Goal: Browse casually

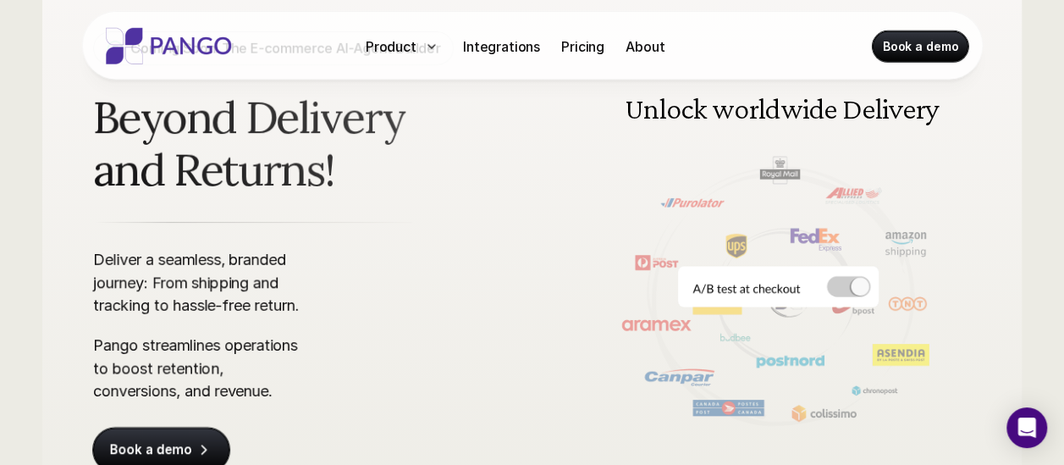
scroll to position [175, 0]
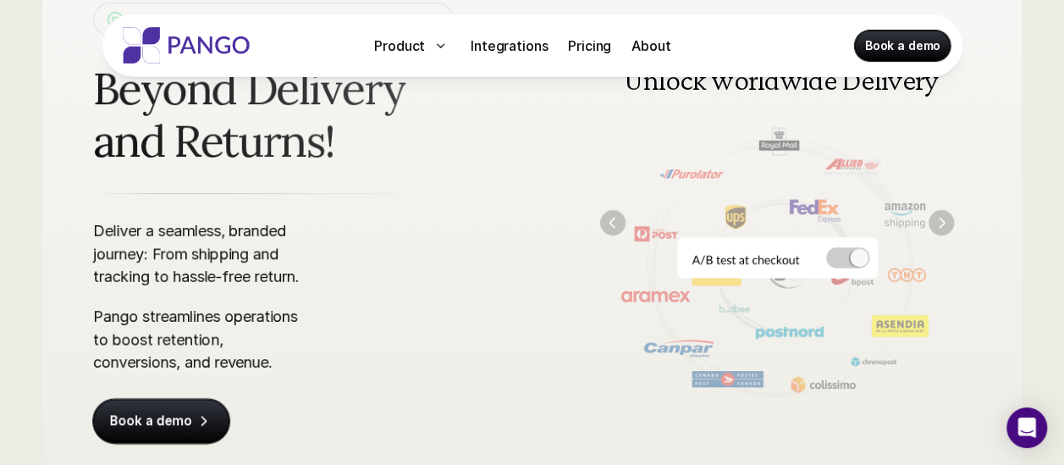
click at [940, 225] on img "Next" at bounding box center [940, 222] width 25 height 25
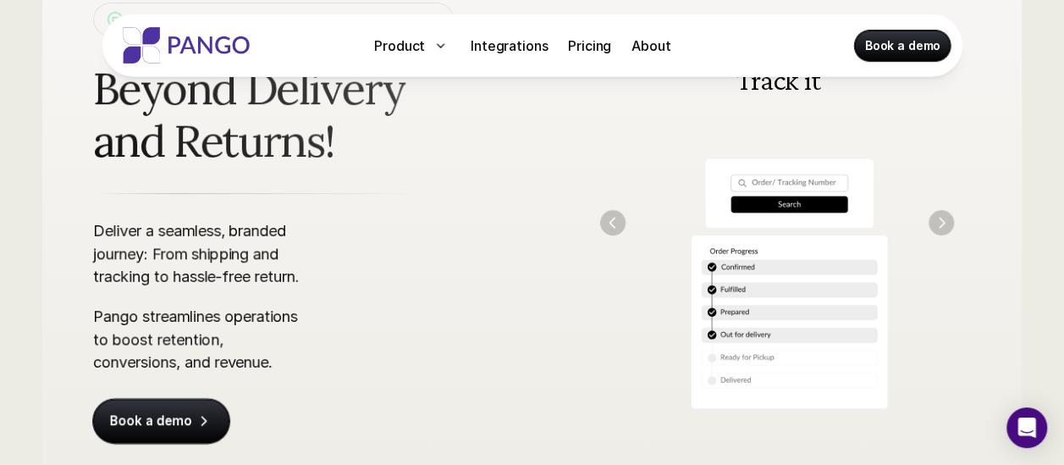
click at [940, 225] on img "Next" at bounding box center [940, 222] width 25 height 25
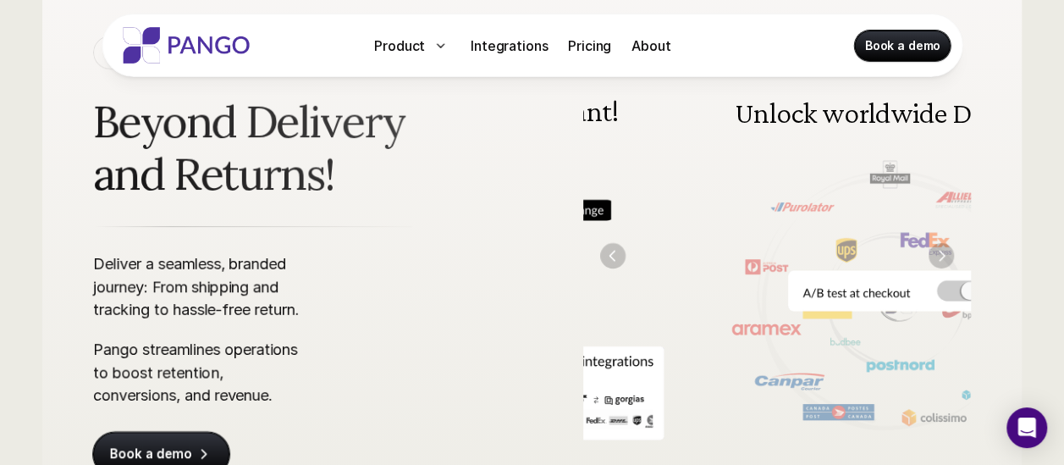
scroll to position [143, 0]
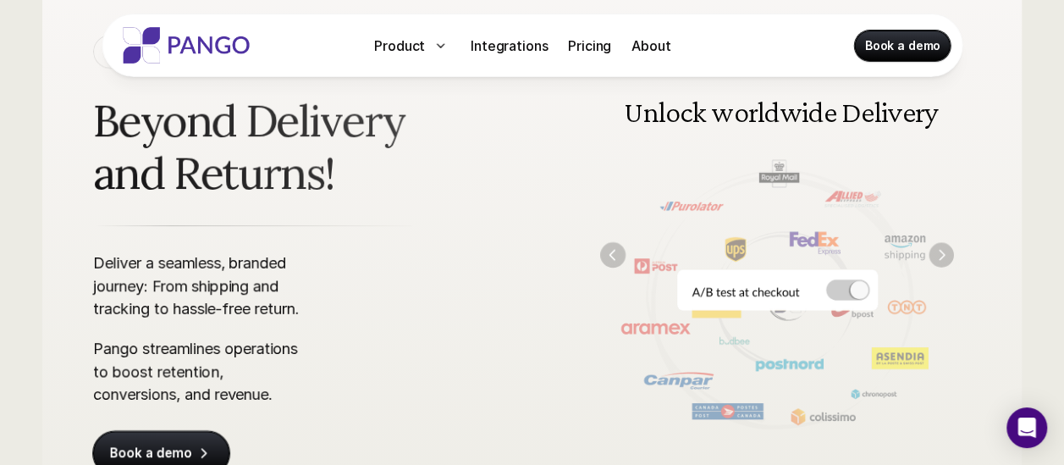
click at [939, 249] on img "Next" at bounding box center [940, 254] width 25 height 25
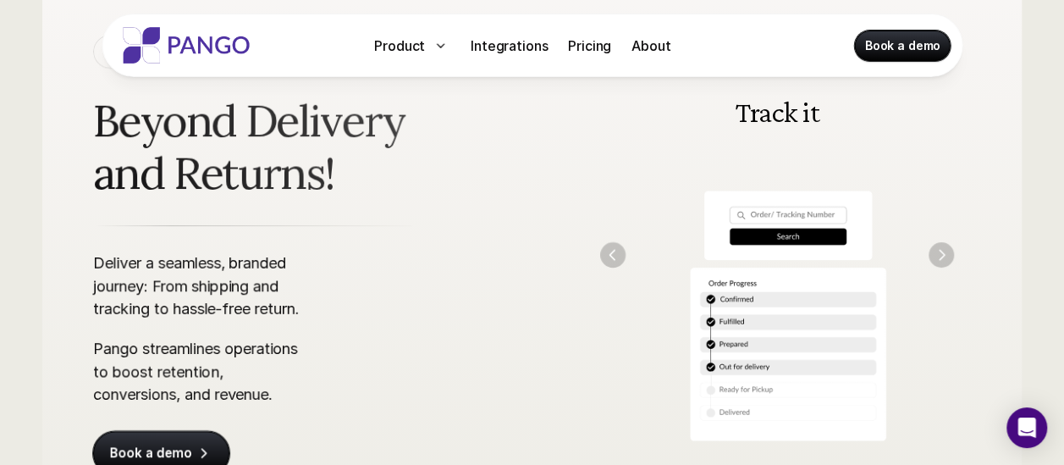
click at [939, 249] on img "Next" at bounding box center [940, 254] width 25 height 25
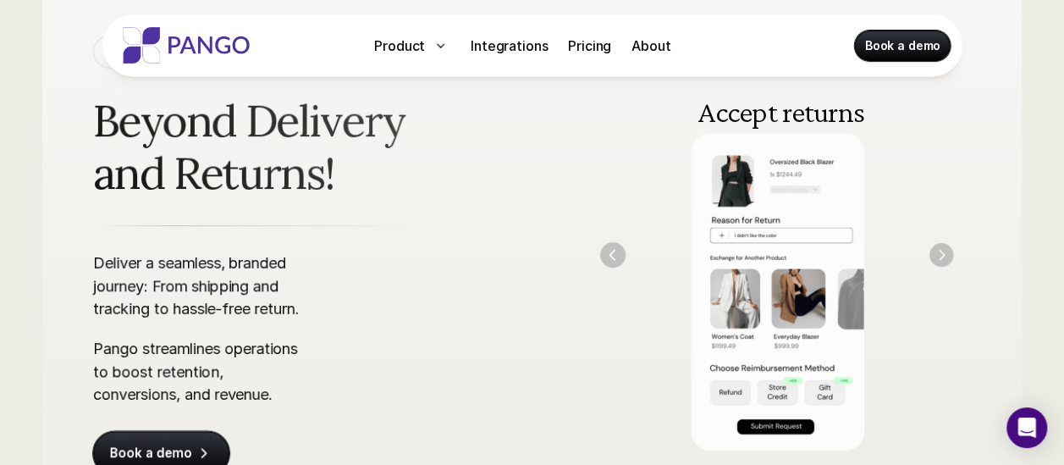
click at [939, 249] on img "Next" at bounding box center [941, 255] width 24 height 24
click at [939, 249] on img "Next" at bounding box center [940, 254] width 25 height 25
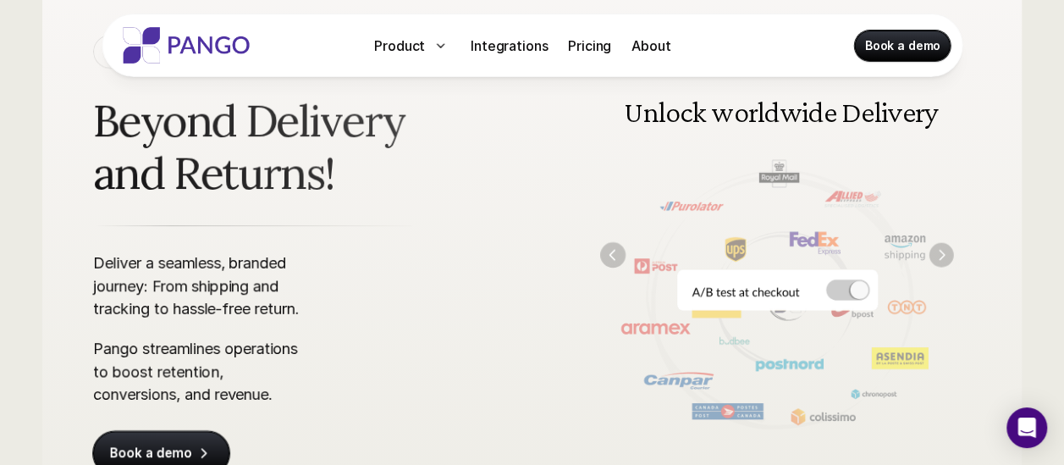
click at [939, 249] on img "Next" at bounding box center [941, 254] width 25 height 25
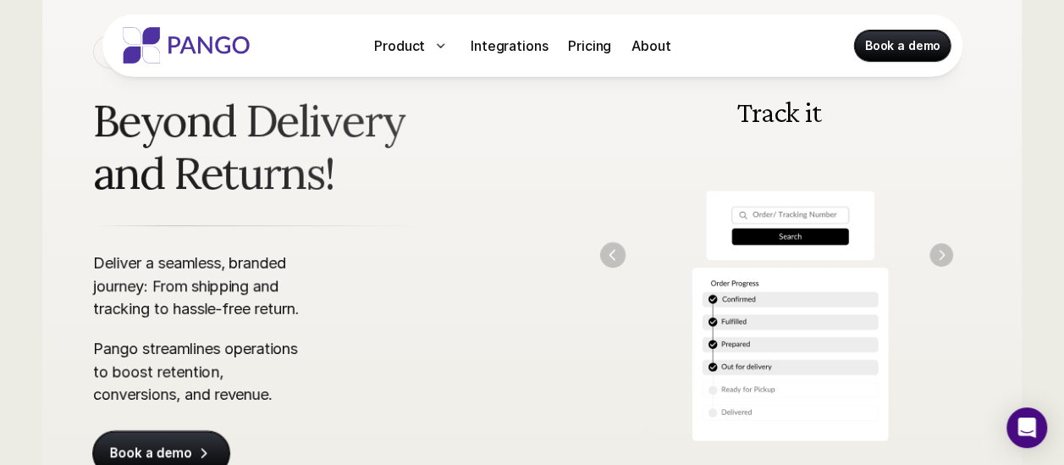
click at [939, 249] on img "Next" at bounding box center [941, 255] width 24 height 24
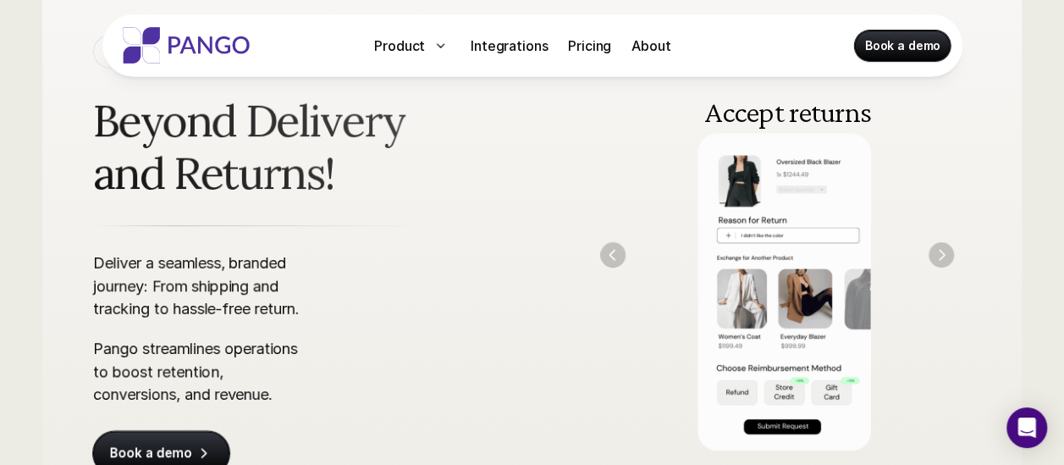
click at [939, 249] on img "Next" at bounding box center [940, 254] width 25 height 25
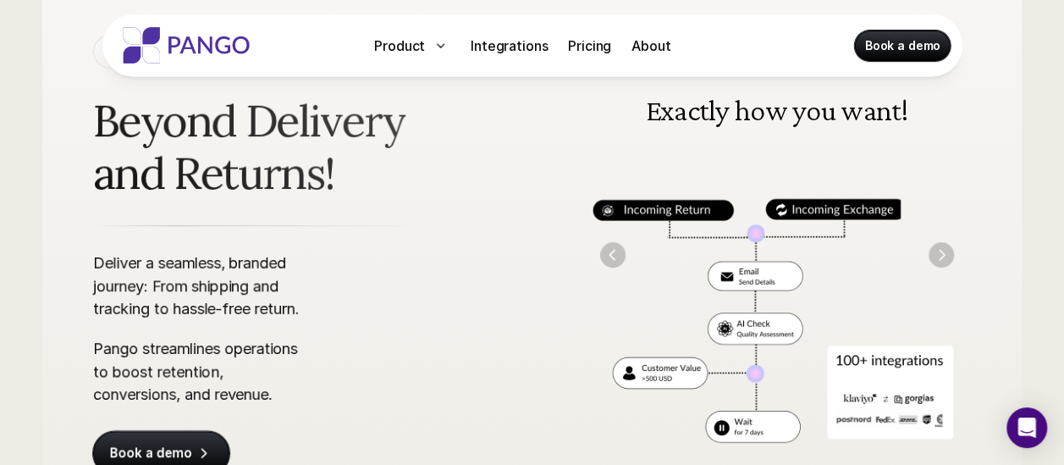
click at [939, 249] on img "Next" at bounding box center [940, 254] width 25 height 25
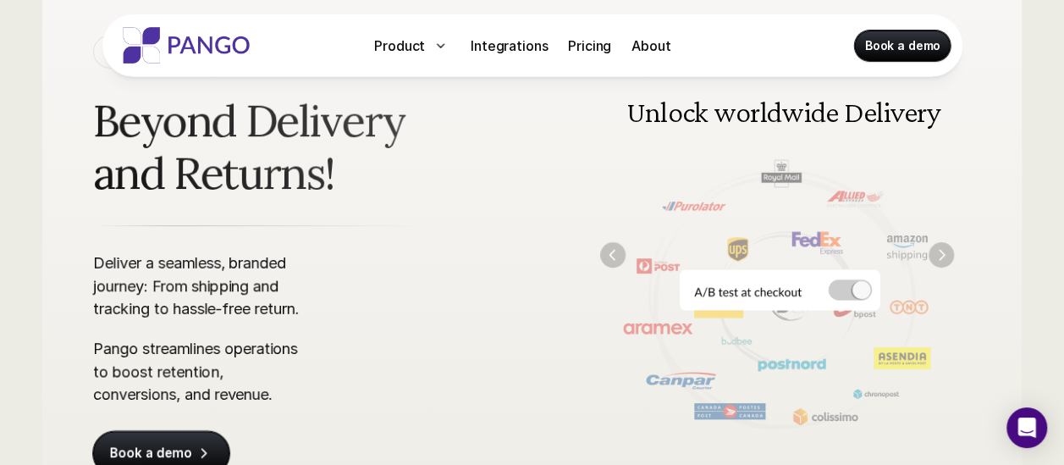
click at [939, 249] on img "Next" at bounding box center [940, 254] width 25 height 25
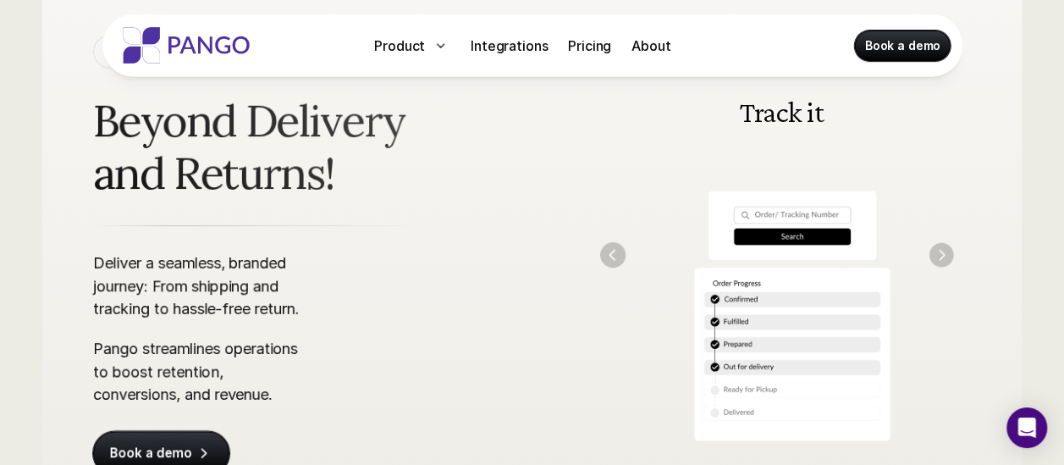
click at [939, 249] on img "Next" at bounding box center [941, 255] width 25 height 25
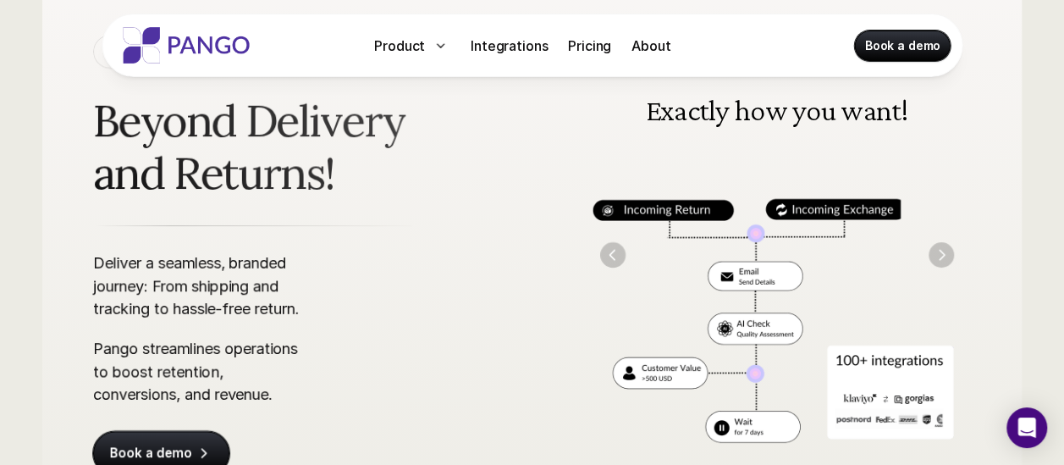
click at [939, 249] on img "Next" at bounding box center [940, 254] width 25 height 25
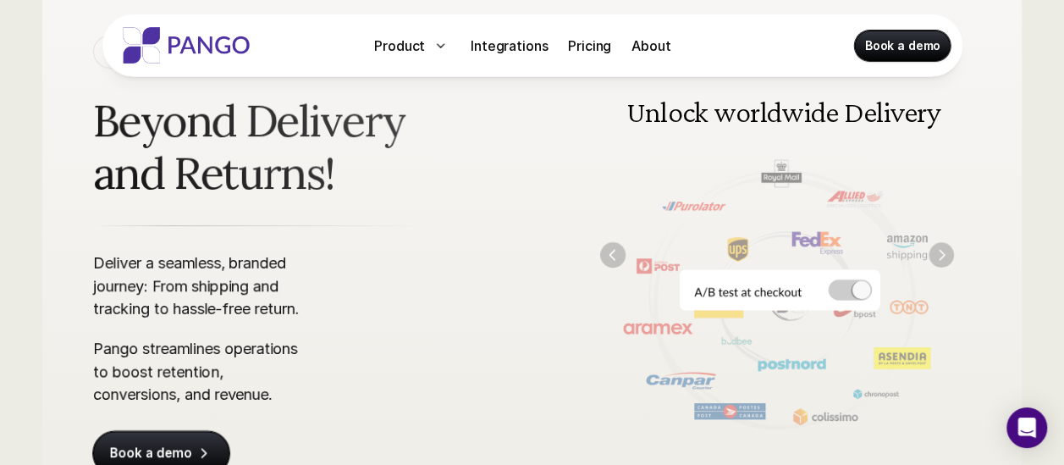
click at [939, 249] on img "Next" at bounding box center [940, 254] width 25 height 25
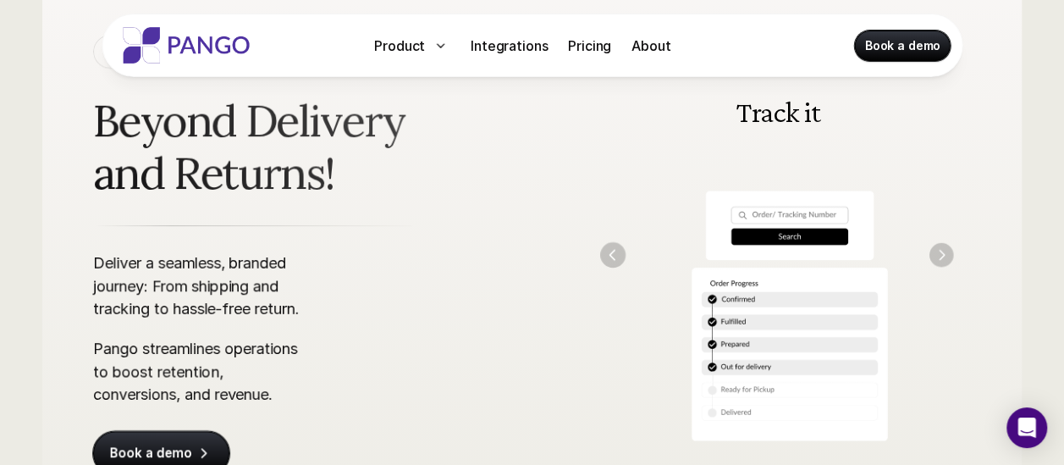
click at [939, 249] on img "Next" at bounding box center [941, 255] width 25 height 25
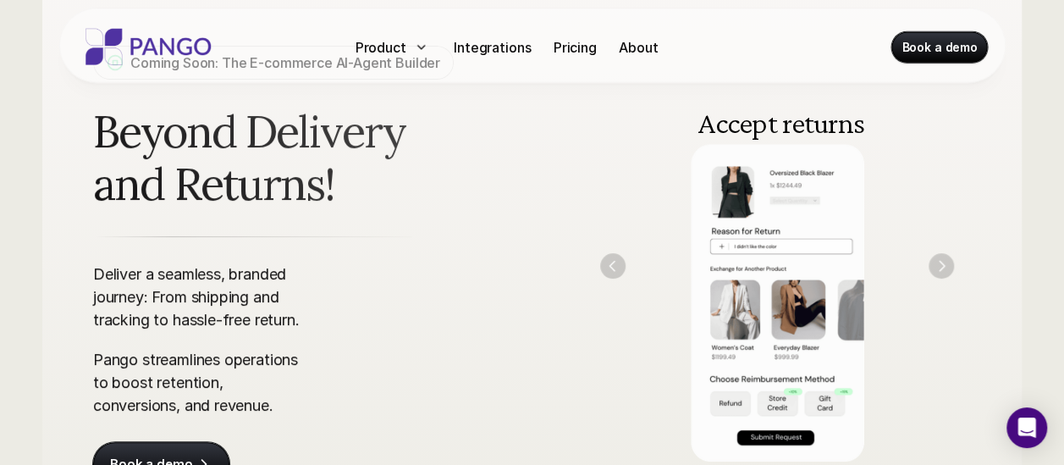
scroll to position [133, 0]
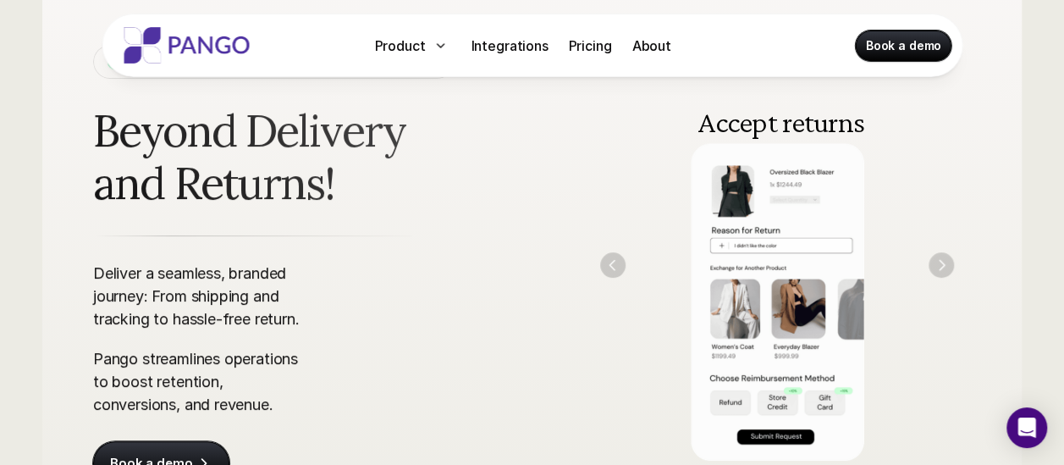
click at [616, 259] on img "Previous" at bounding box center [612, 264] width 25 height 25
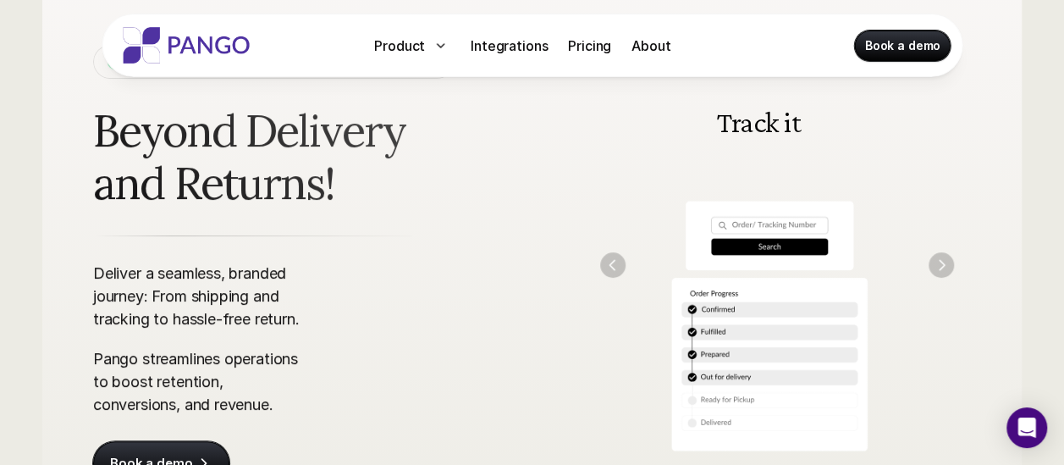
click at [617, 263] on img "Previous" at bounding box center [612, 264] width 25 height 25
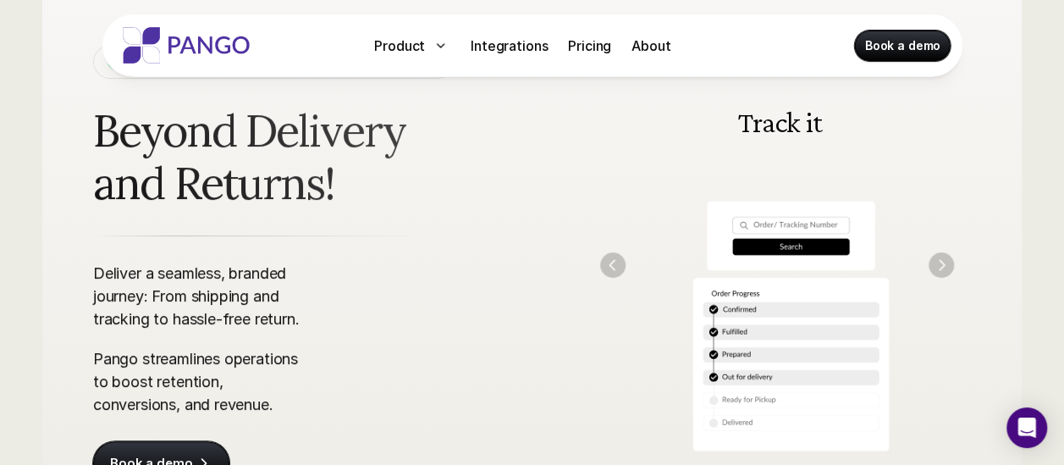
click at [620, 257] on img "Previous" at bounding box center [612, 264] width 25 height 25
